Goal: Task Accomplishment & Management: Use online tool/utility

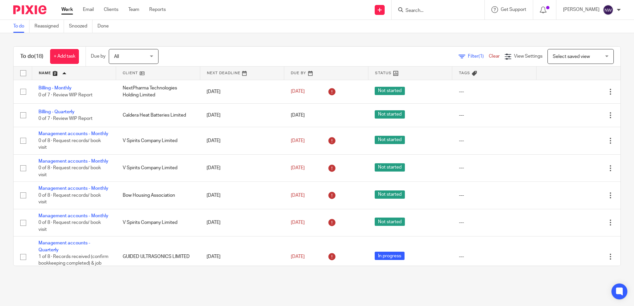
click at [139, 70] on link at bounding box center [158, 73] width 84 height 13
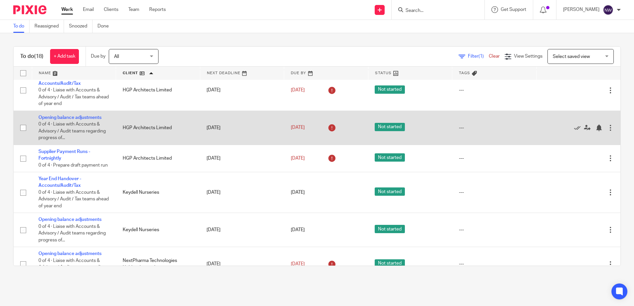
scroll to position [232, 0]
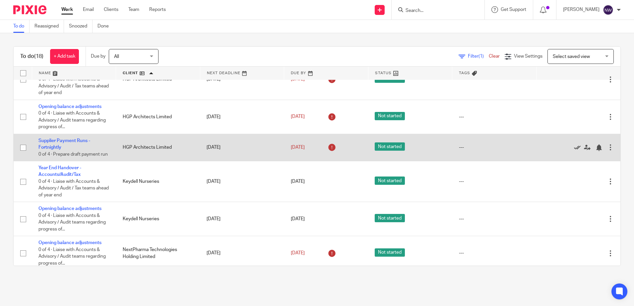
click at [574, 151] on icon at bounding box center [577, 148] width 7 height 7
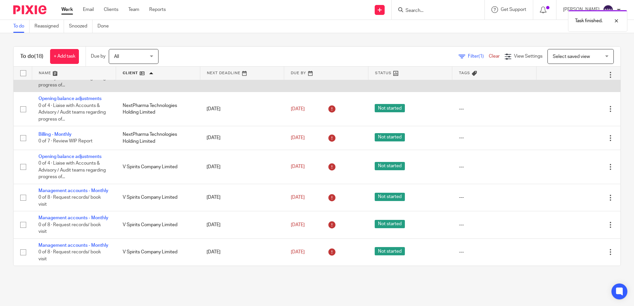
scroll to position [365, 0]
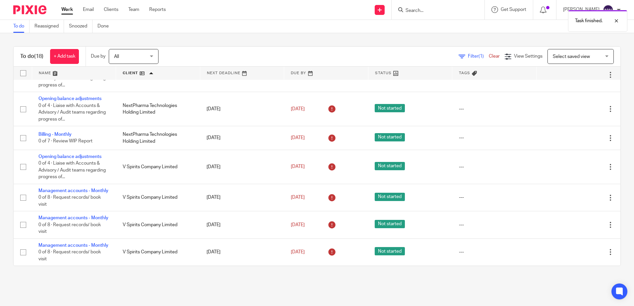
click at [58, 76] on link at bounding box center [74, 73] width 84 height 13
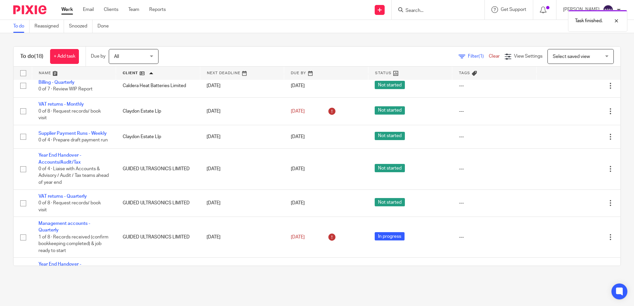
scroll to position [0, 0]
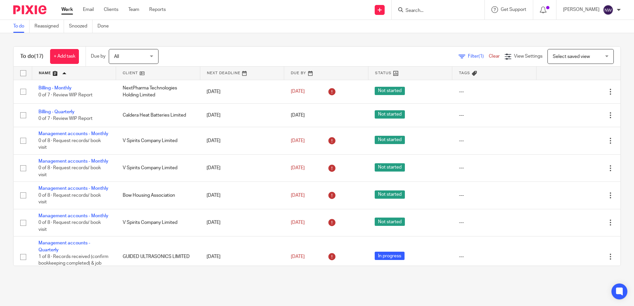
drag, startPoint x: 276, startPoint y: 38, endPoint x: 254, endPoint y: 41, distance: 21.8
click at [254, 41] on div "To do (17) + Add task Due by All All Today Tomorrow This week Next week This mo…" at bounding box center [317, 156] width 634 height 246
drag, startPoint x: 278, startPoint y: 39, endPoint x: 205, endPoint y: 36, distance: 73.3
drag, startPoint x: 205, startPoint y: 36, endPoint x: 108, endPoint y: 37, distance: 96.8
drag, startPoint x: 108, startPoint y: 37, endPoint x: 354, endPoint y: 44, distance: 246.5
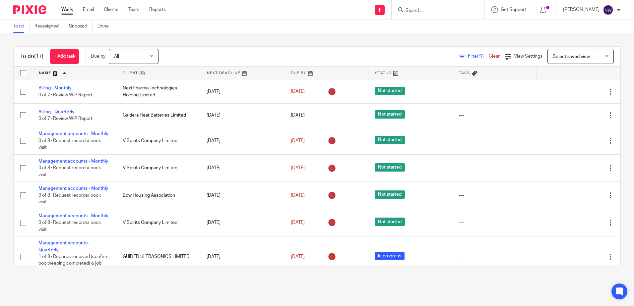
drag, startPoint x: 354, startPoint y: 44, endPoint x: 288, endPoint y: 43, distance: 66.3
drag, startPoint x: 288, startPoint y: 43, endPoint x: 278, endPoint y: 43, distance: 10.0
click at [278, 43] on div "To do (17) + Add task Due by All All Today Tomorrow This week Next week This mo…" at bounding box center [317, 156] width 634 height 246
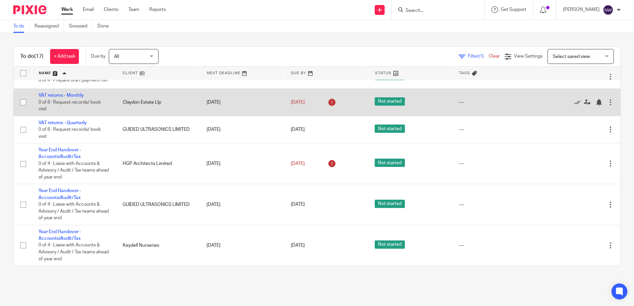
scroll to position [387, 0]
